Goal: Feedback & Contribution: Contribute content

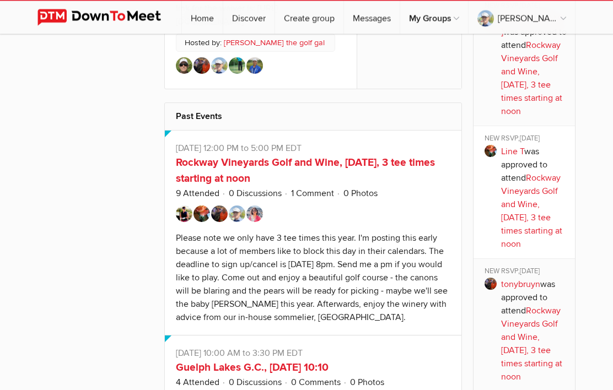
scroll to position [830, 0]
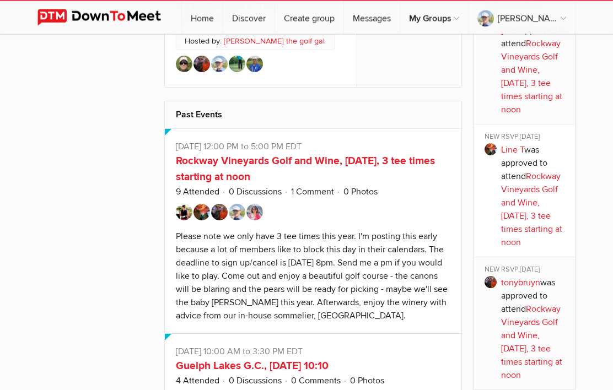
click at [195, 182] on link "Rockway Vineyards Golf and Wine, [DATE], 3 tee times starting at noon" at bounding box center [305, 169] width 259 height 29
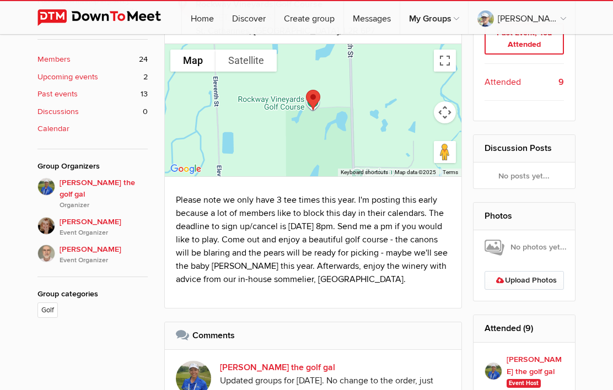
click at [542, 279] on link "Upload Photos" at bounding box center [525, 280] width 80 height 19
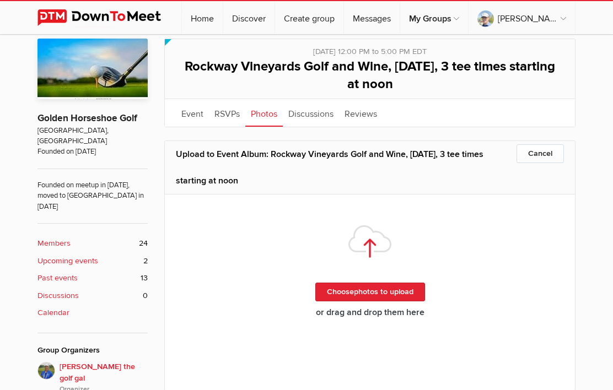
click at [412, 291] on link "Choose more photos to upload" at bounding box center [370, 292] width 110 height 19
click at [409, 292] on link "Choose more photos to upload" at bounding box center [370, 292] width 110 height 19
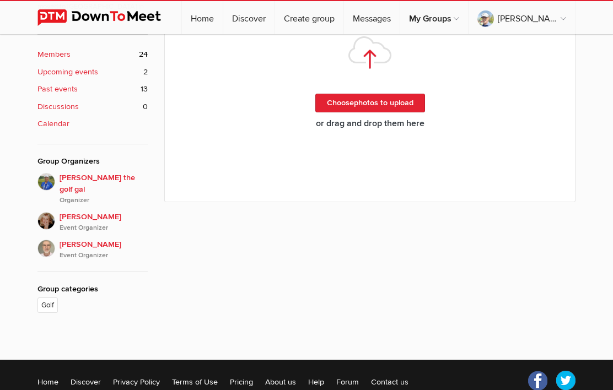
scroll to position [187, 0]
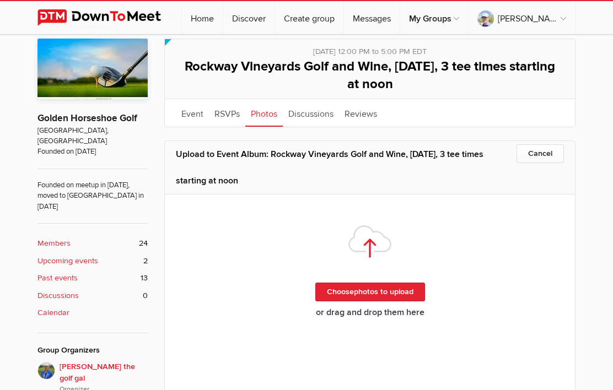
click at [409, 296] on link "Choose more photos to upload" at bounding box center [370, 292] width 110 height 19
click at [398, 287] on link "Choose more photos to upload" at bounding box center [370, 292] width 110 height 19
type input "C:\fakepath\IMG_2228.mov"
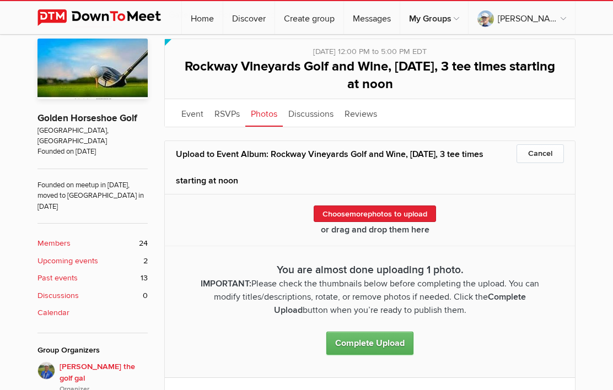
click at [195, 110] on link "Event" at bounding box center [192, 113] width 33 height 28
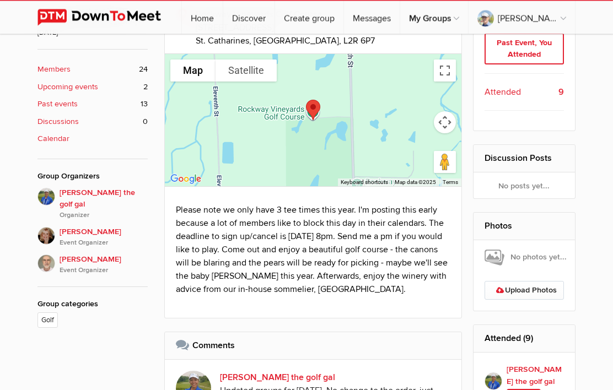
scroll to position [362, 0]
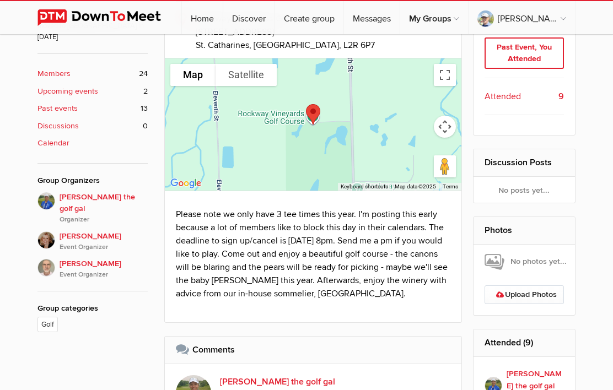
click at [551, 286] on link "Upload Photos" at bounding box center [525, 295] width 80 height 19
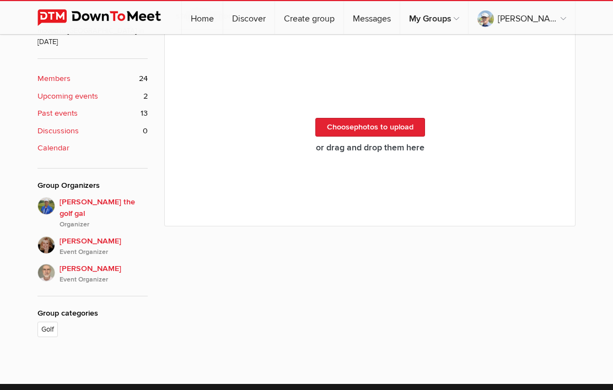
scroll to position [187, 0]
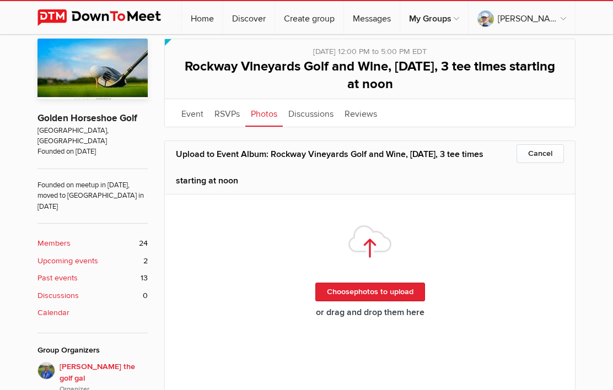
click at [405, 286] on link "Choose more photos to upload" at bounding box center [370, 292] width 110 height 19
type input "C:\fakepath\IMG_2228.mov"
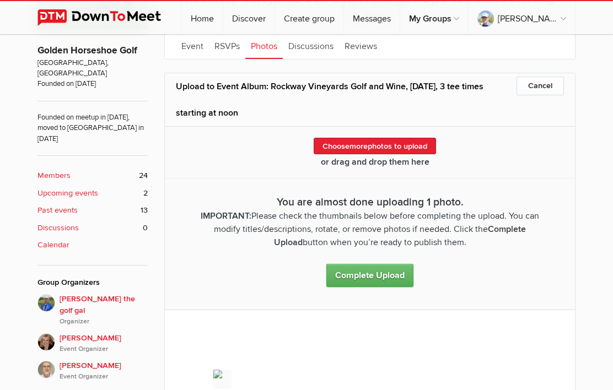
scroll to position [271, 0]
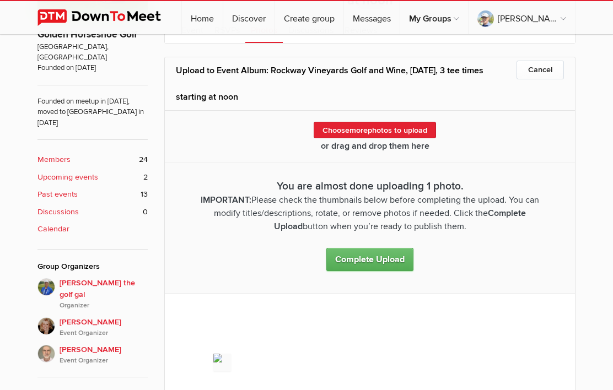
click at [388, 262] on link "Complete Upload" at bounding box center [369, 259] width 87 height 23
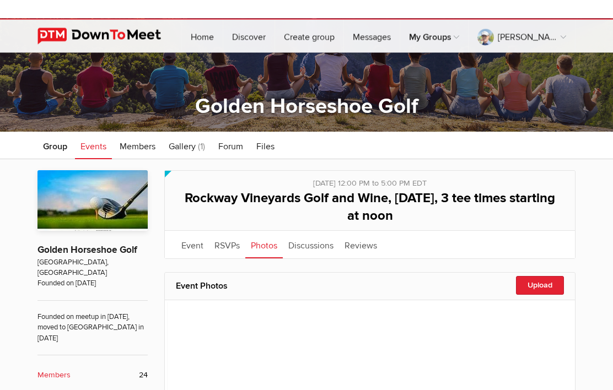
scroll to position [55, 0]
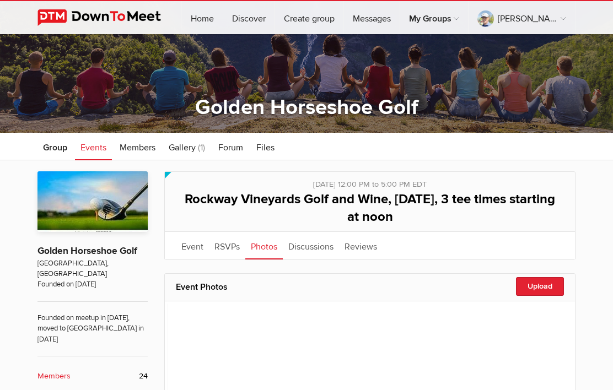
click at [184, 154] on link "Gallery (1)" at bounding box center [186, 147] width 47 height 28
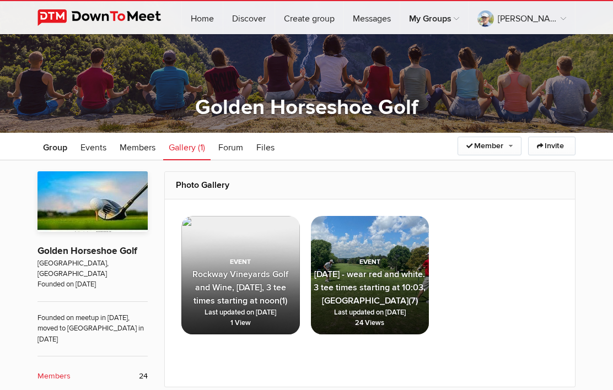
click at [215, 269] on span "Rockway Vineyards Golf and Wine, [DATE], 3 tee times starting at noon" at bounding box center [240, 287] width 96 height 37
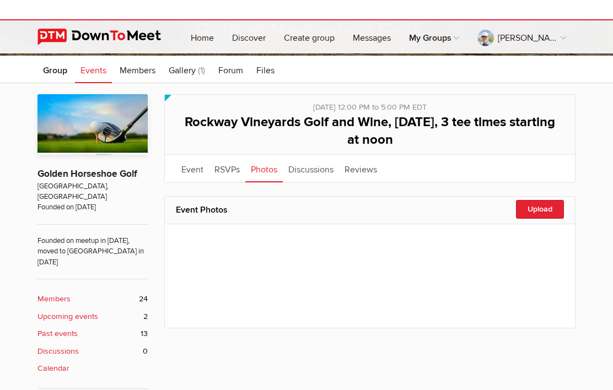
scroll to position [132, 0]
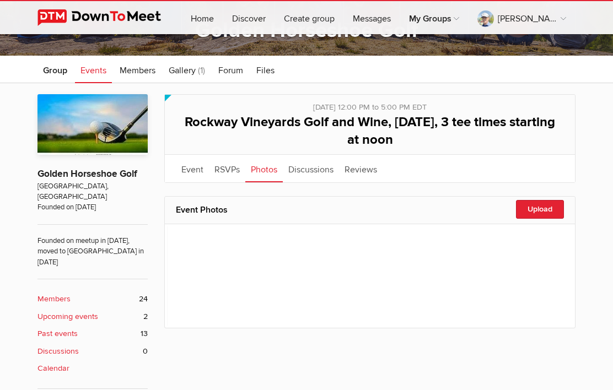
click at [552, 201] on div "Upload" at bounding box center [540, 209] width 48 height 19
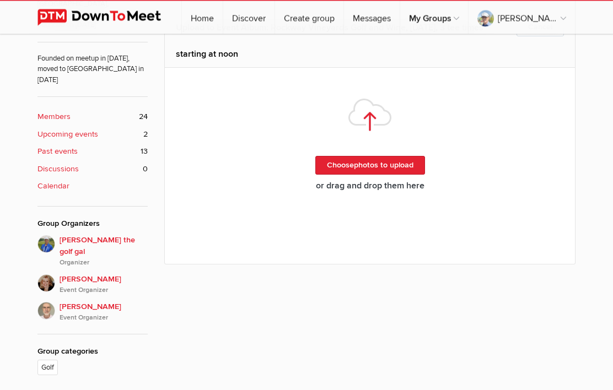
scroll to position [277, 0]
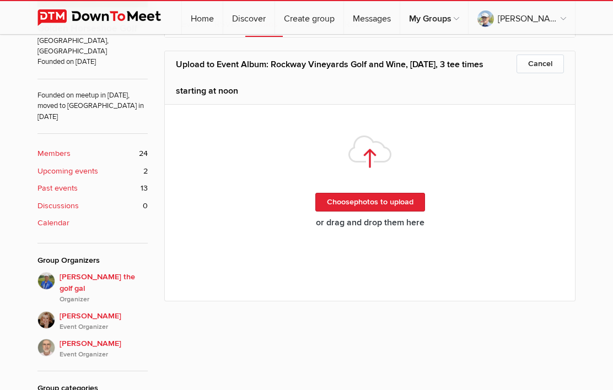
click at [405, 193] on link "Choose more photos to upload" at bounding box center [370, 202] width 110 height 19
type input "C:\fakepath\IMG_2228.mov"
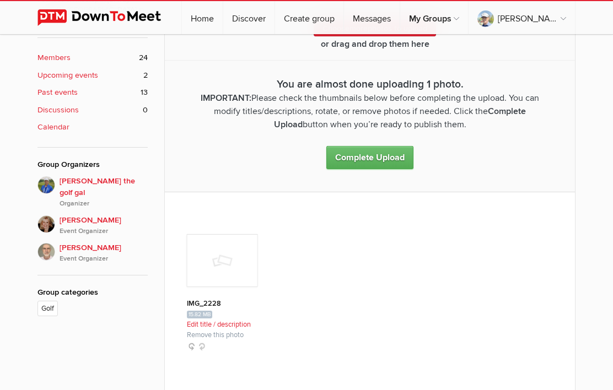
scroll to position [374, 0]
click at [212, 324] on link "Edit title / description" at bounding box center [219, 324] width 64 height 9
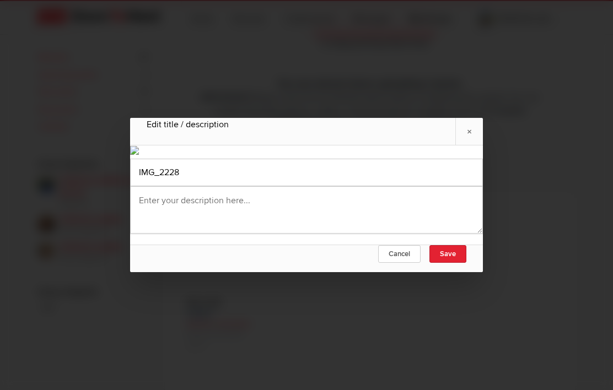
click at [462, 263] on link "Save" at bounding box center [448, 254] width 37 height 18
click at [457, 263] on link "Save" at bounding box center [448, 254] width 37 height 18
click at [485, 104] on div at bounding box center [306, 195] width 613 height 390
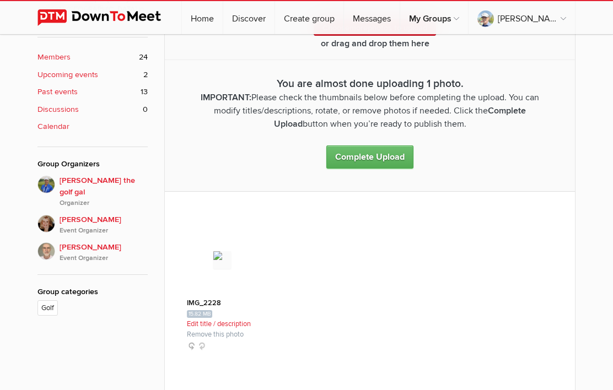
click at [238, 326] on link "Edit title / description" at bounding box center [219, 324] width 64 height 9
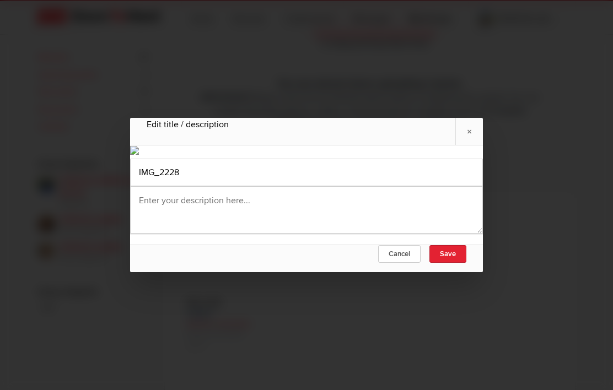
click at [474, 118] on link "×" at bounding box center [469, 131] width 28 height 27
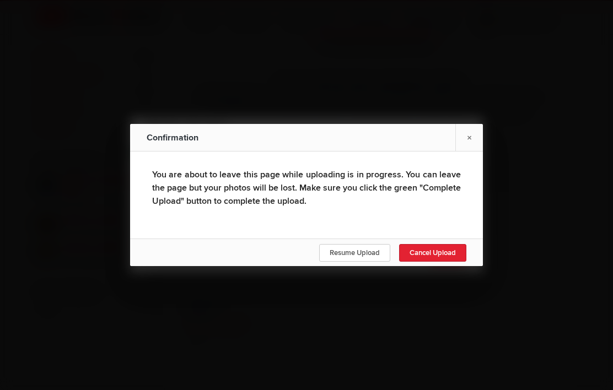
click at [368, 257] on span "Resume Upload" at bounding box center [355, 253] width 50 height 9
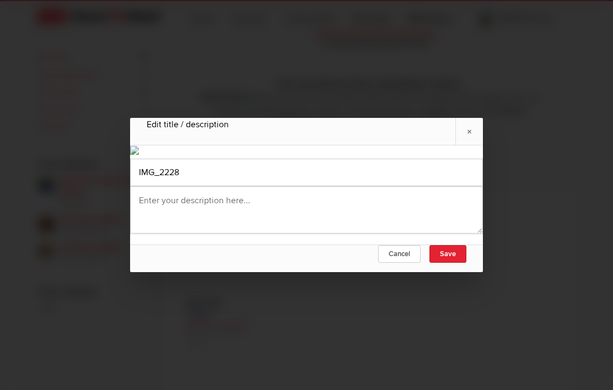
click at [455, 263] on link "Save" at bounding box center [448, 254] width 37 height 18
click at [453, 263] on link "Save" at bounding box center [448, 254] width 37 height 18
click at [405, 263] on link "Cancel" at bounding box center [399, 254] width 42 height 18
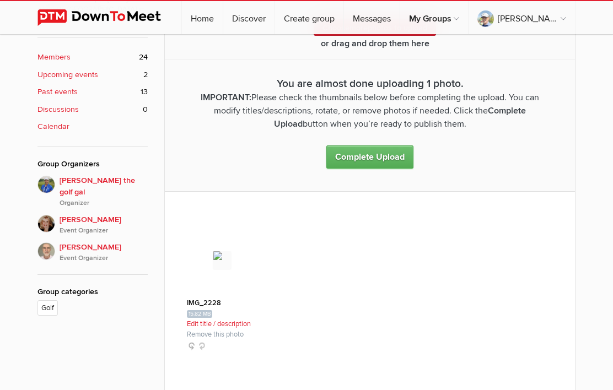
click at [400, 148] on link "Complete Upload" at bounding box center [369, 157] width 87 height 23
click at [389, 183] on div "Limited visibility event Event is listed, but non-members won't see details of …" at bounding box center [369, 133] width 411 height 563
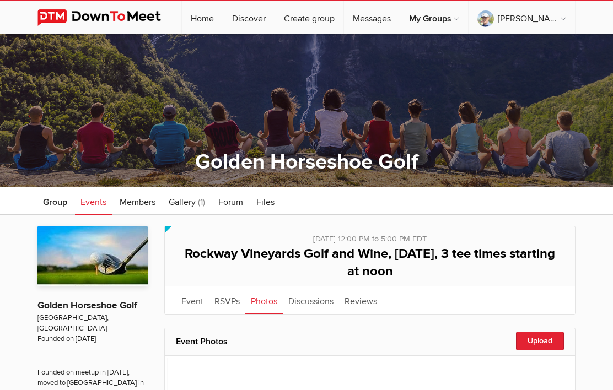
click at [223, 22] on link "Home" at bounding box center [202, 17] width 41 height 33
